Goal: Find specific page/section

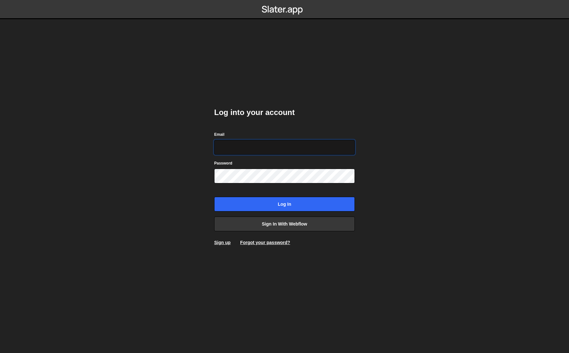
click at [283, 153] on input "Email" at bounding box center [284, 147] width 141 height 15
type input "kkuklewski@gmail.com"
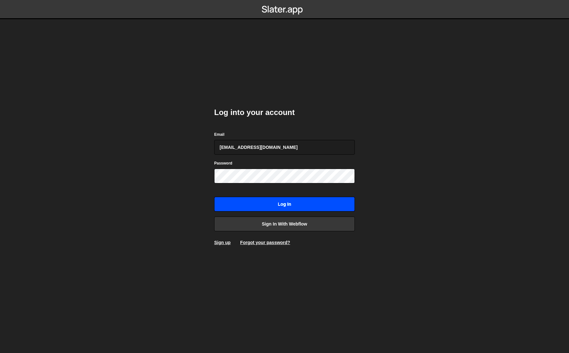
click at [313, 198] on input "Log in" at bounding box center [284, 204] width 141 height 15
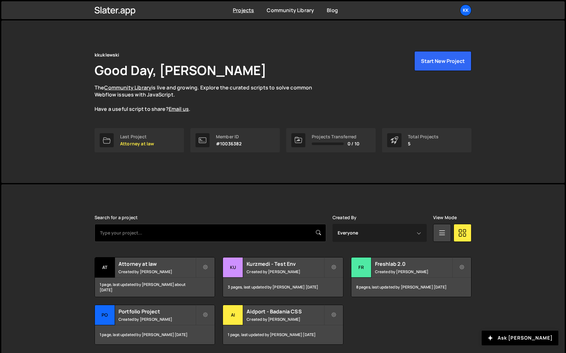
scroll to position [23, 0]
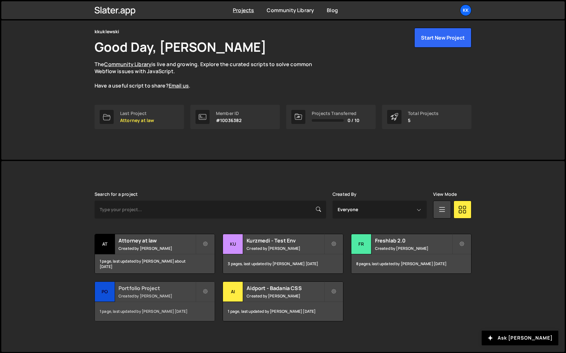
click at [146, 287] on h2 "Portfolio Project" at bounding box center [157, 288] width 77 height 7
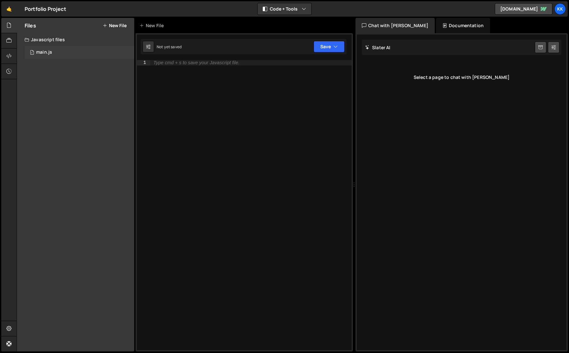
click at [59, 51] on div "1 main.js 0" at bounding box center [80, 52] width 110 height 13
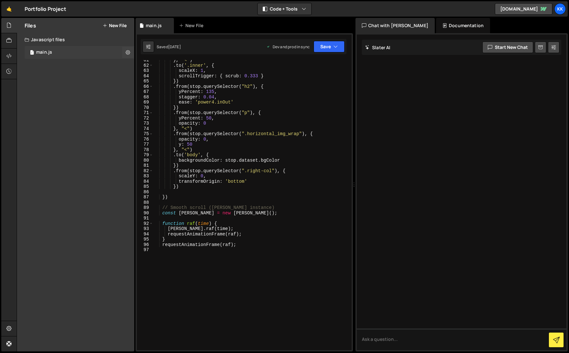
scroll to position [319, 0]
